Goal: Task Accomplishment & Management: Complete application form

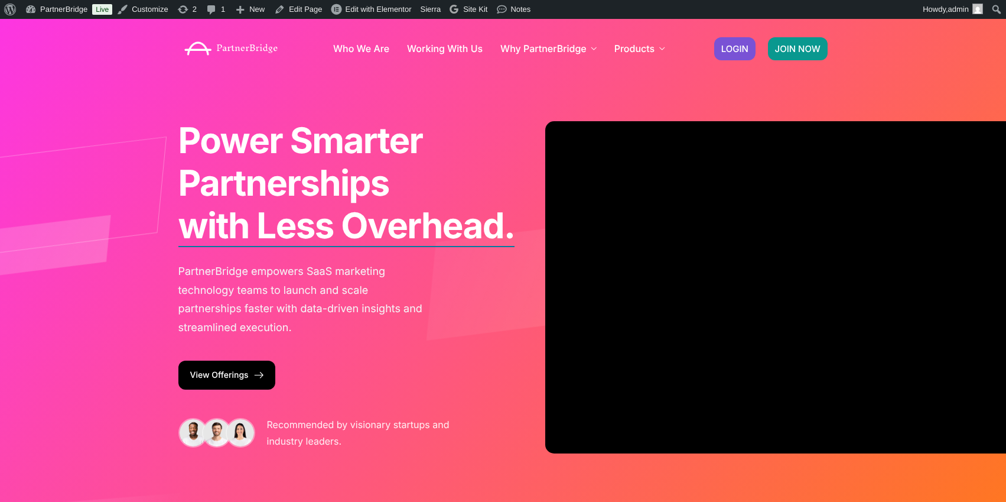
click at [808, 44] on span "JOIN NOW" at bounding box center [797, 48] width 45 height 9
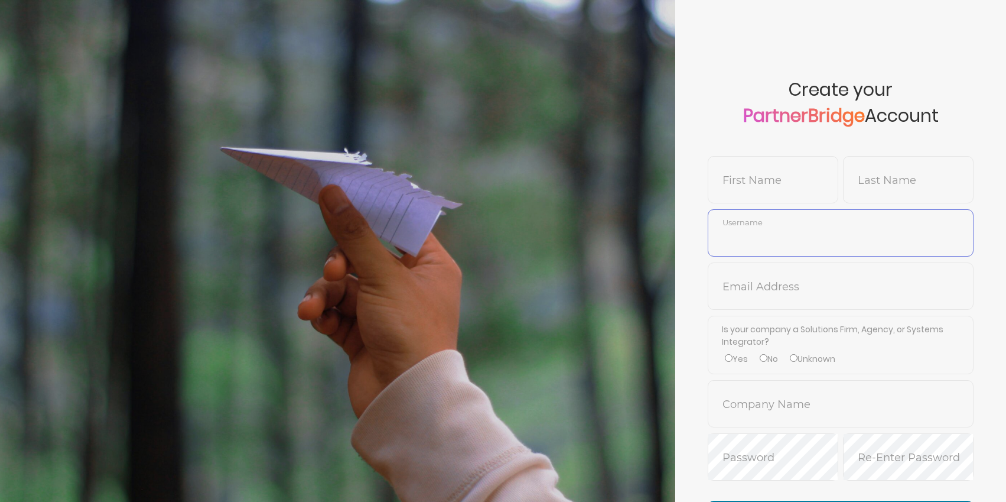
type input "DemoUser"
click at [847, 231] on input "DemoUser" at bounding box center [840, 241] width 265 height 28
click at [734, 281] on input "text" at bounding box center [840, 295] width 265 height 28
type input "jon@drip.com"
click at [754, 398] on input "text" at bounding box center [840, 412] width 265 height 28
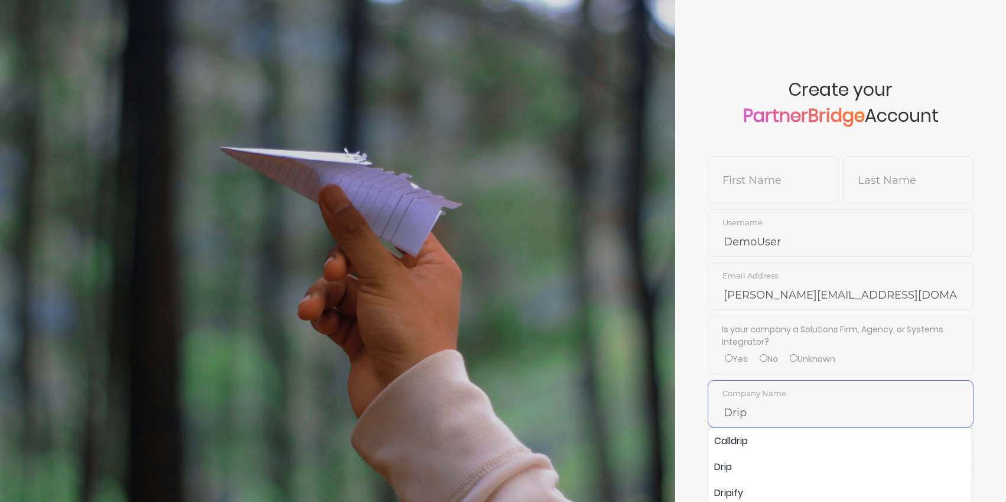
type input "Drip"
click at [713, 143] on span "Create your PartnerBridge Account" at bounding box center [841, 117] width 266 height 77
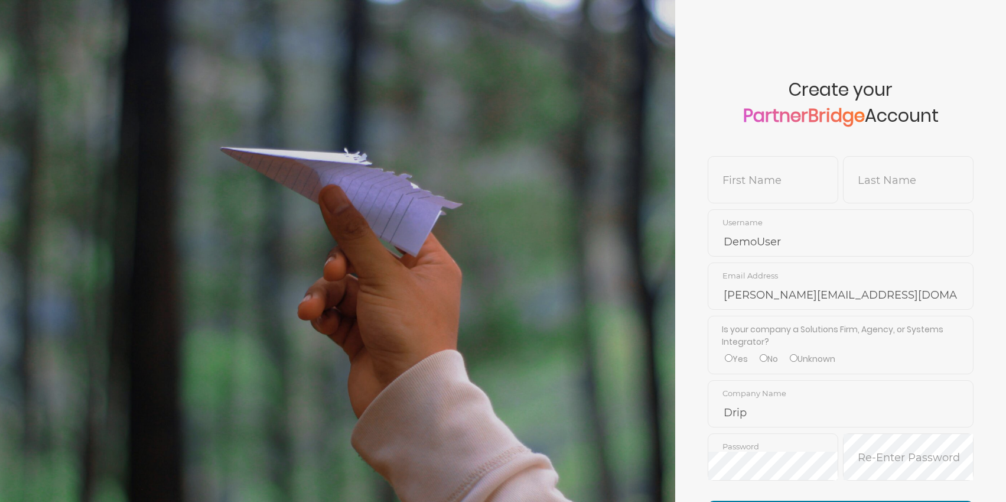
click at [779, 274] on span "jon@drip.com Email Address" at bounding box center [841, 285] width 266 height 47
click at [780, 188] on input "text" at bounding box center [772, 188] width 129 height 28
type input "Will"
type input "Schnabel"
type input "WillSchnabelDemoAccount"
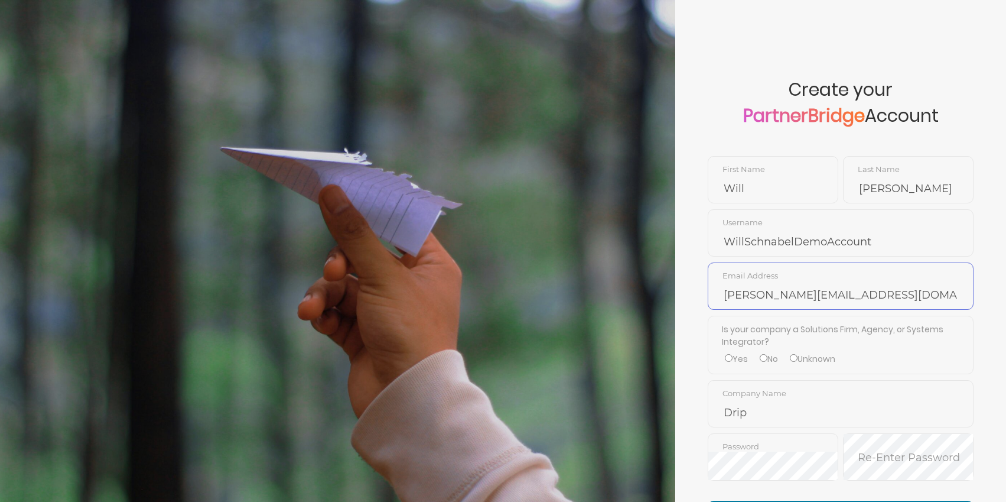
click at [801, 285] on input "jon@drip.com" at bounding box center [840, 295] width 265 height 28
click at [735, 292] on input "jon@drip.com" at bounding box center [840, 295] width 265 height 28
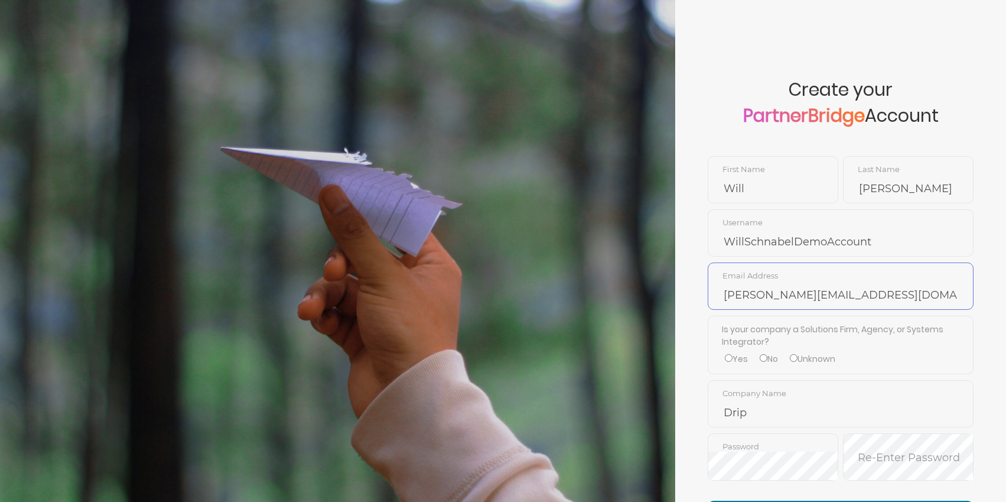
click at [761, 292] on input "jon@drip.com" at bounding box center [840, 295] width 265 height 28
drag, startPoint x: 760, startPoint y: 292, endPoint x: 749, endPoint y: 293, distance: 11.8
click at [760, 292] on input "jon@drip.com" at bounding box center [840, 295] width 265 height 28
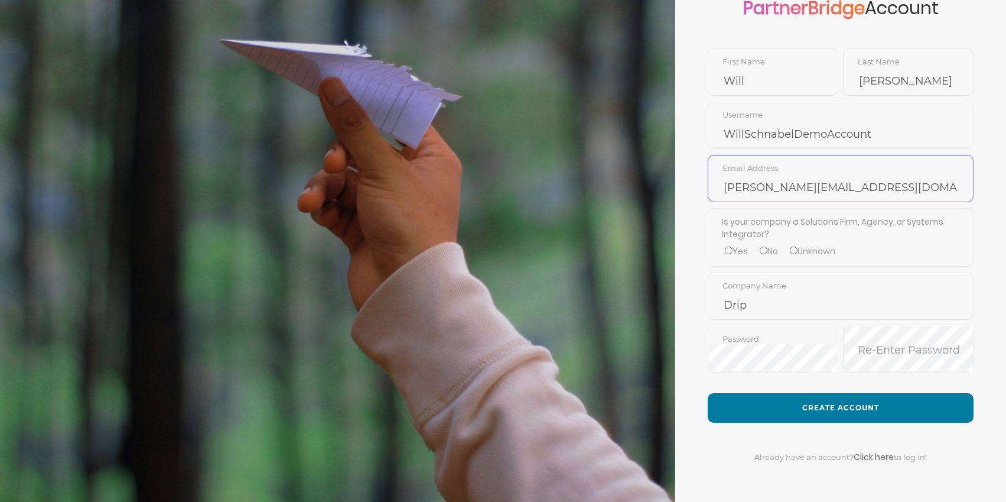
scroll to position [115, 0]
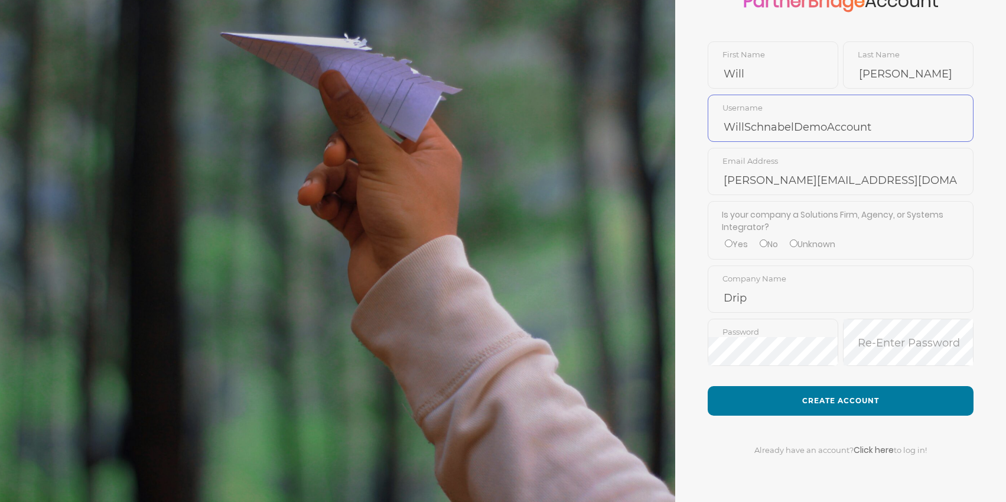
click at [794, 125] on input "WillSchnabelDemoAccount" at bounding box center [840, 127] width 265 height 28
